Goal: Check status: Check status

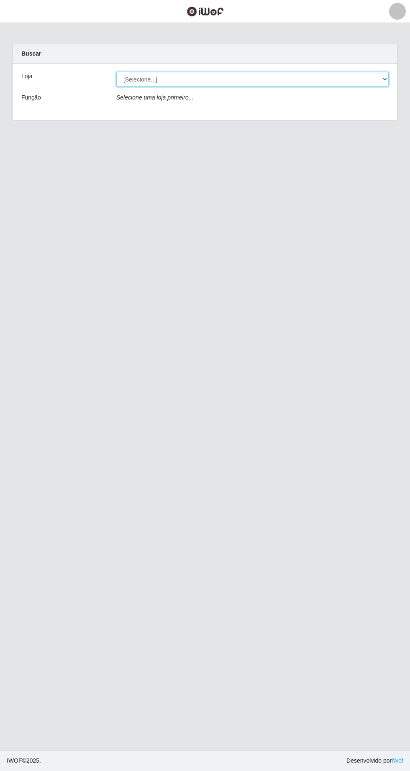
click at [139, 79] on select "[Selecione...] Extrabom - Loja 05 [GEOGRAPHIC_DATA]" at bounding box center [252, 79] width 272 height 15
select select "494"
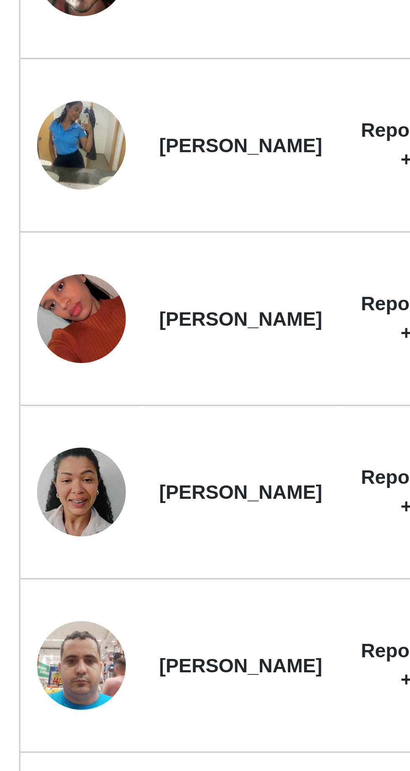
scroll to position [3, 0]
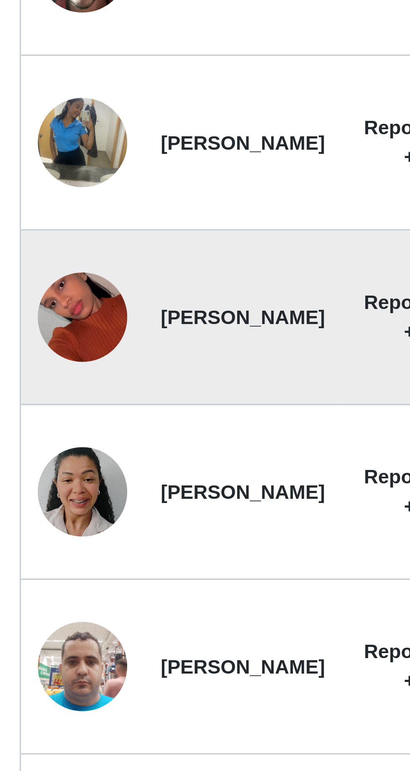
click at [41, 497] on img at bounding box center [40, 497] width 27 height 36
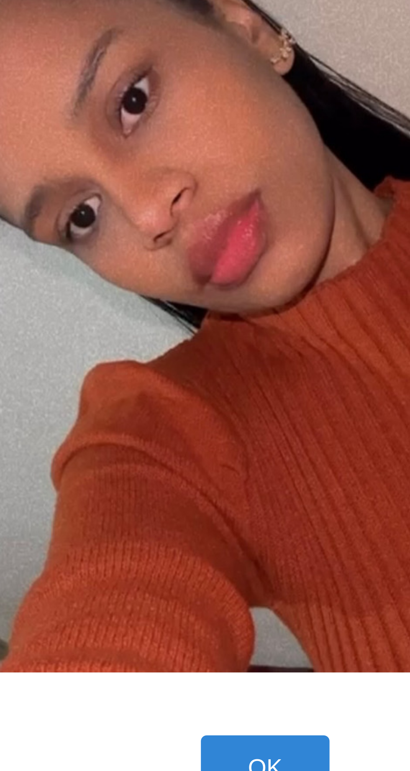
scroll to position [0, 0]
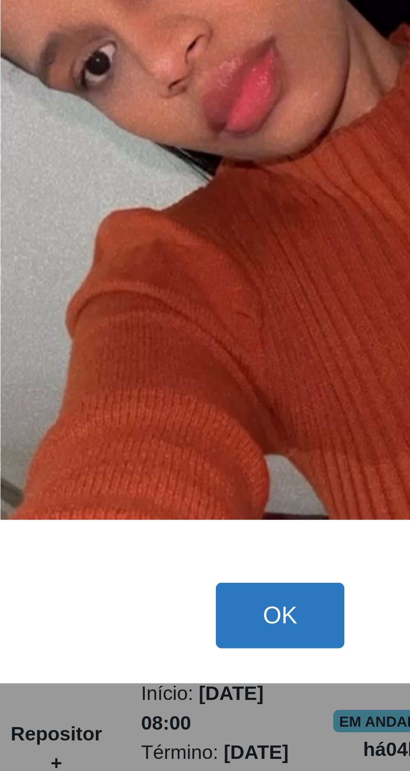
click at [200, 519] on button "OK" at bounding box center [205, 510] width 39 height 20
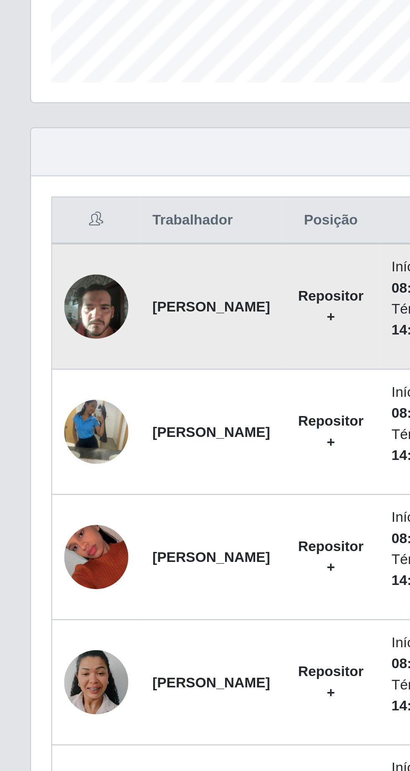
click at [39, 394] on img at bounding box center [40, 393] width 27 height 36
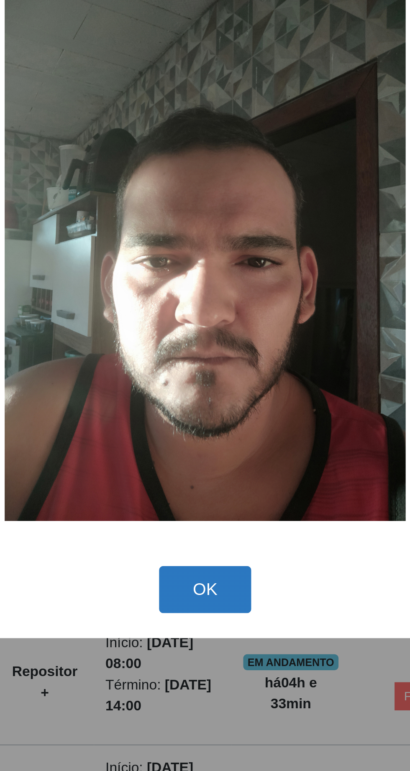
click at [214, 521] on button "OK" at bounding box center [205, 511] width 39 height 20
